Goal: Use online tool/utility: Utilize a website feature to perform a specific function

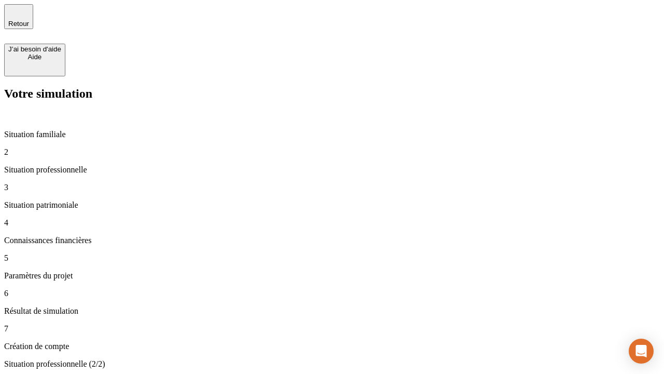
type input "30 000"
type input "40 000"
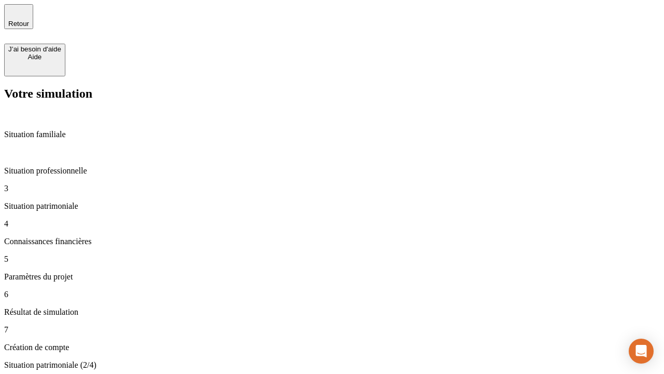
type input "1 100"
type input "20"
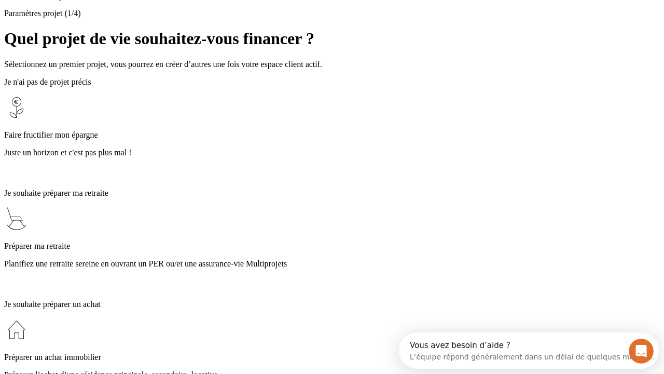
scroll to position [9, 0]
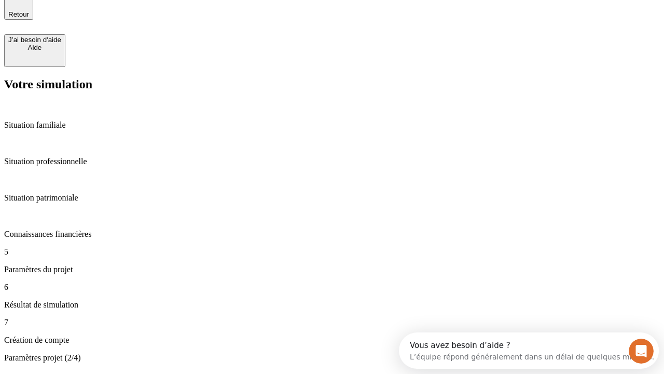
type input "40"
type input "50 000"
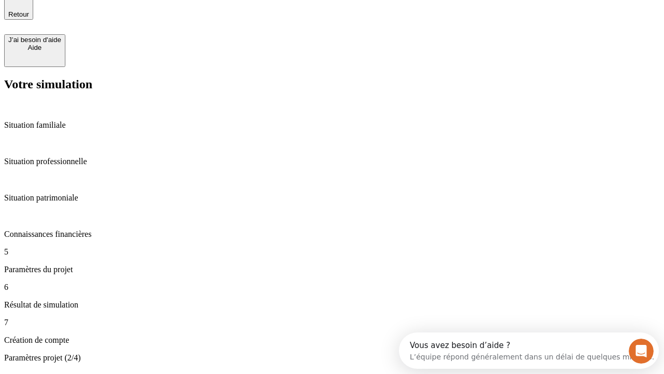
type input "640"
